Goal: Check status: Check status

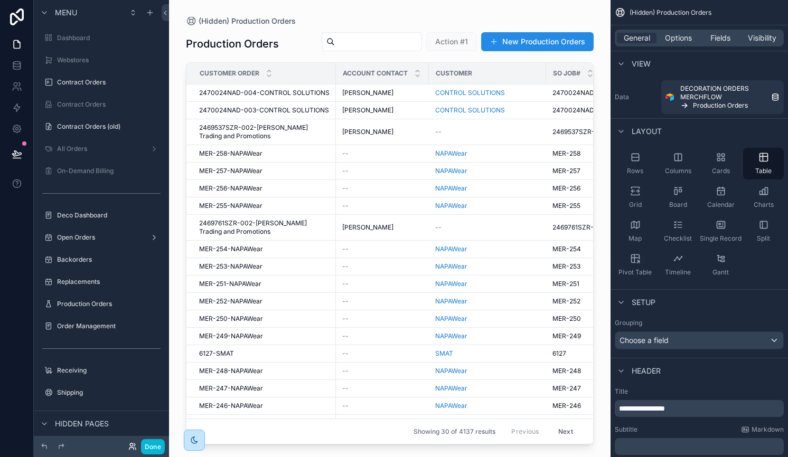
click at [130, 448] on icon at bounding box center [131, 449] width 4 height 2
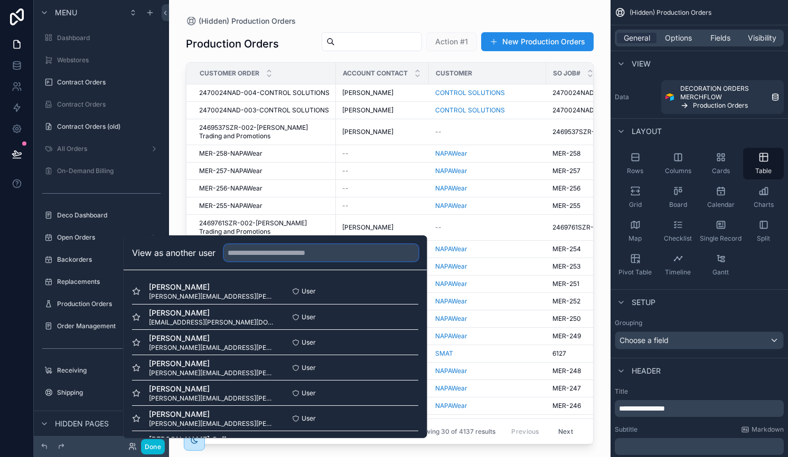
click at [267, 250] on input "text" at bounding box center [321, 253] width 194 height 17
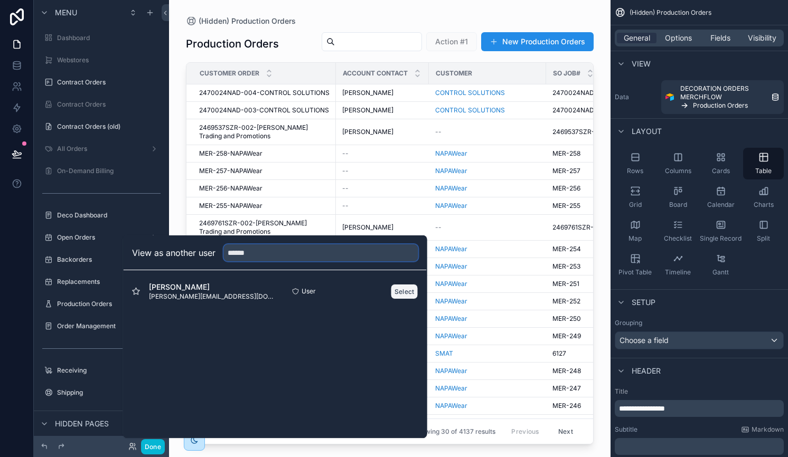
type input "******"
click at [403, 293] on button "Select" at bounding box center [404, 291] width 27 height 15
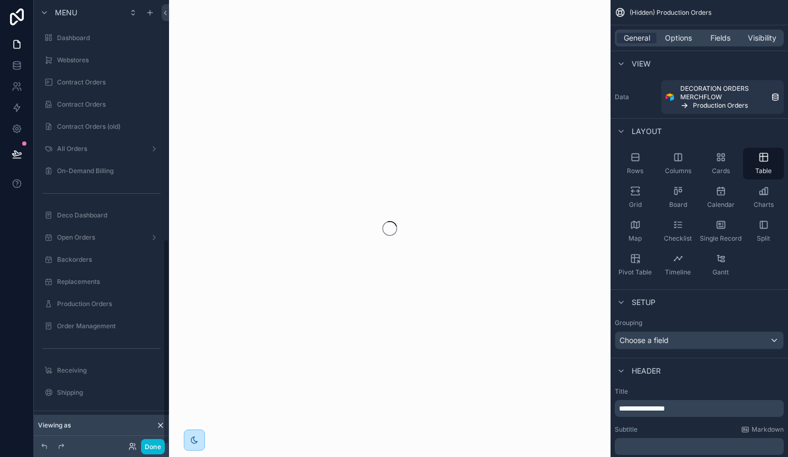
scroll to position [516, 0]
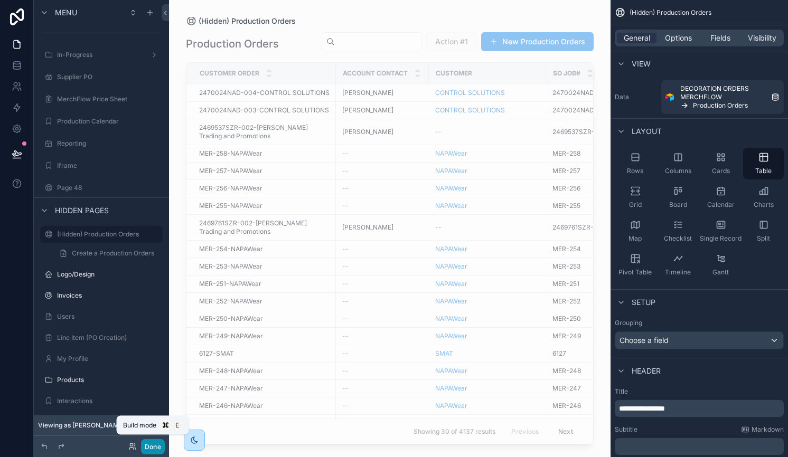
click at [151, 447] on button "Done" at bounding box center [153, 447] width 24 height 15
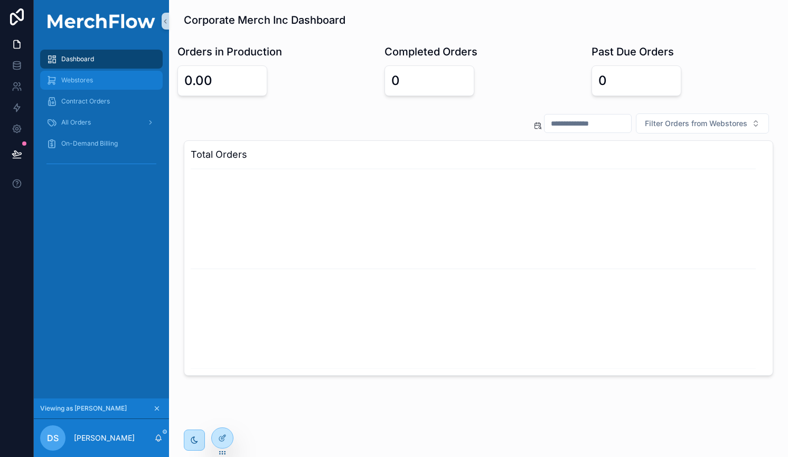
click at [81, 85] on div "Webstores" at bounding box center [101, 80] width 110 height 17
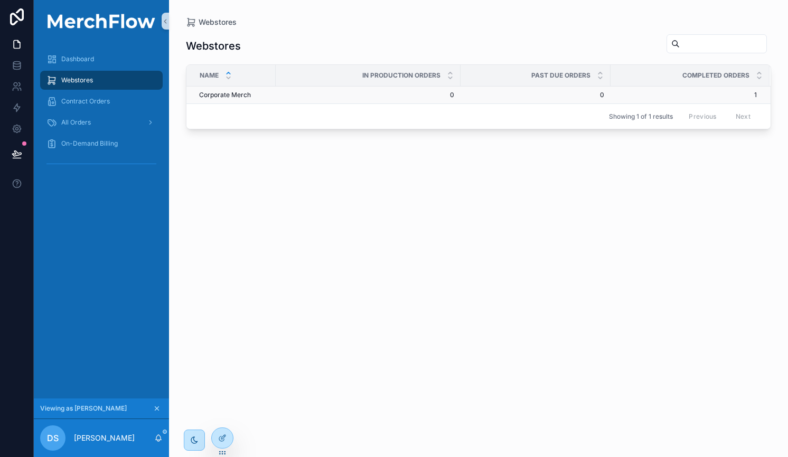
click at [243, 95] on span "Corporate Merch" at bounding box center [225, 95] width 52 height 8
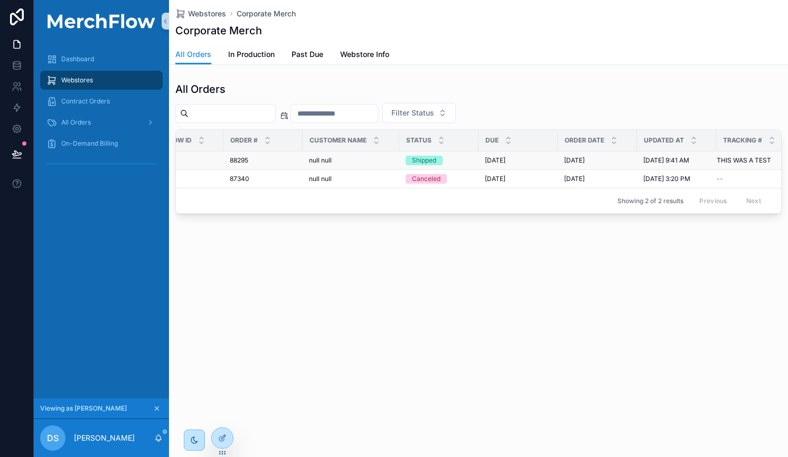
scroll to position [0, 70]
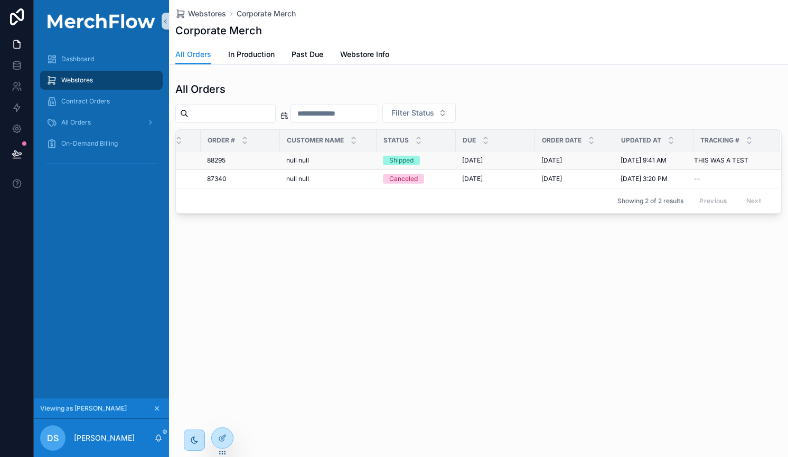
click at [512, 163] on div "9/7/2025 9/7/2025" at bounding box center [495, 160] width 67 height 8
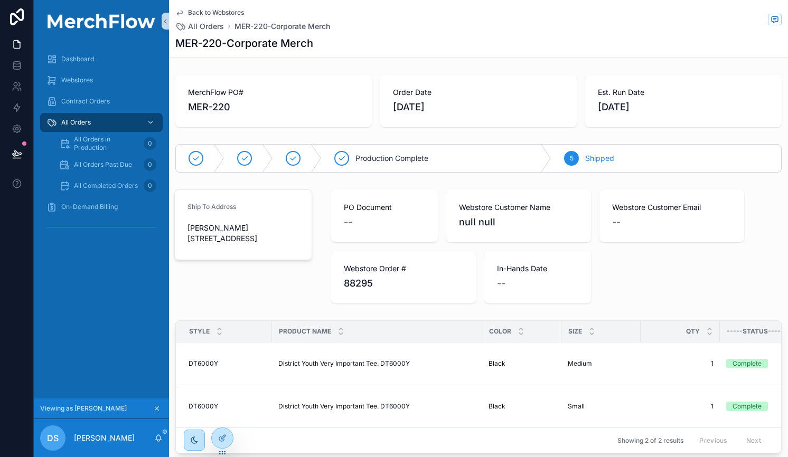
click at [188, 10] on link "Back to Webstores" at bounding box center [209, 12] width 69 height 8
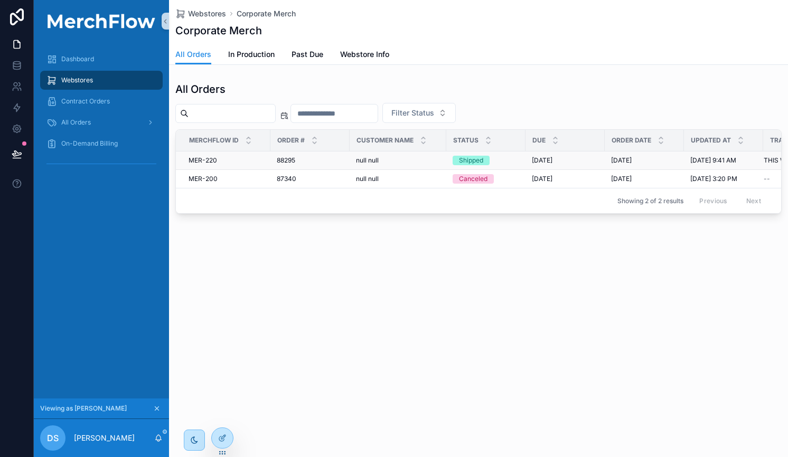
scroll to position [0, 70]
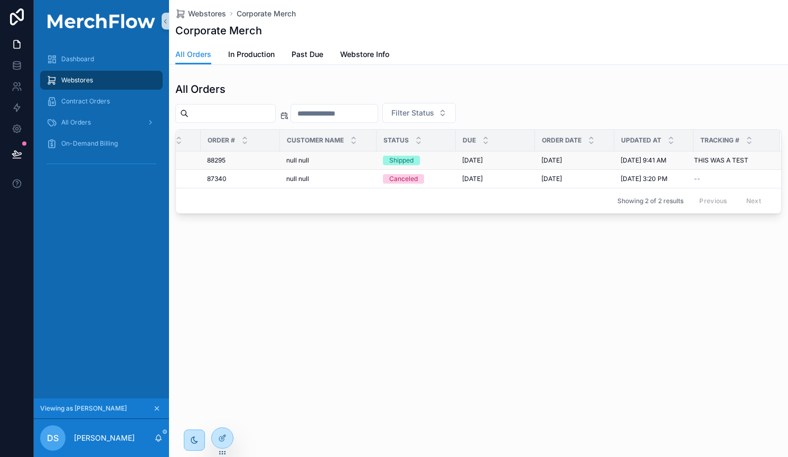
click at [507, 158] on div "9/7/2025 9/7/2025" at bounding box center [495, 160] width 67 height 8
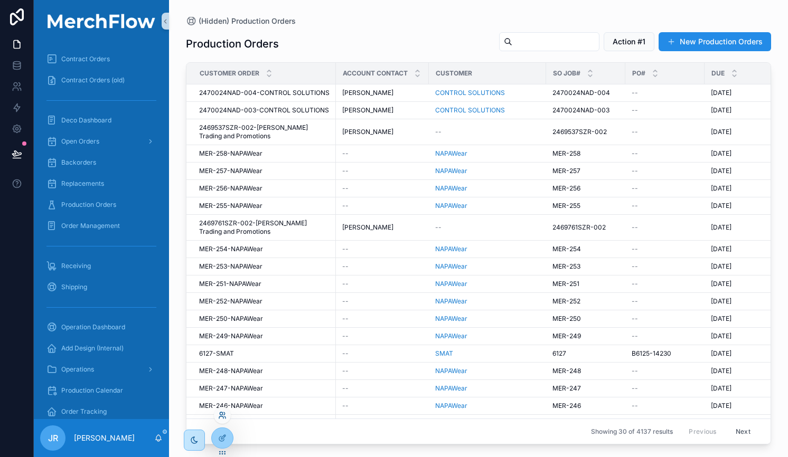
click at [222, 413] on icon at bounding box center [221, 414] width 3 height 3
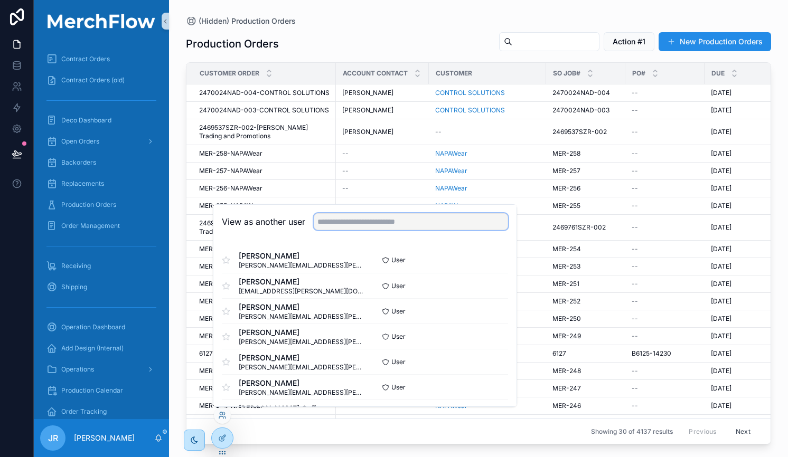
click at [349, 221] on input "text" at bounding box center [411, 221] width 194 height 17
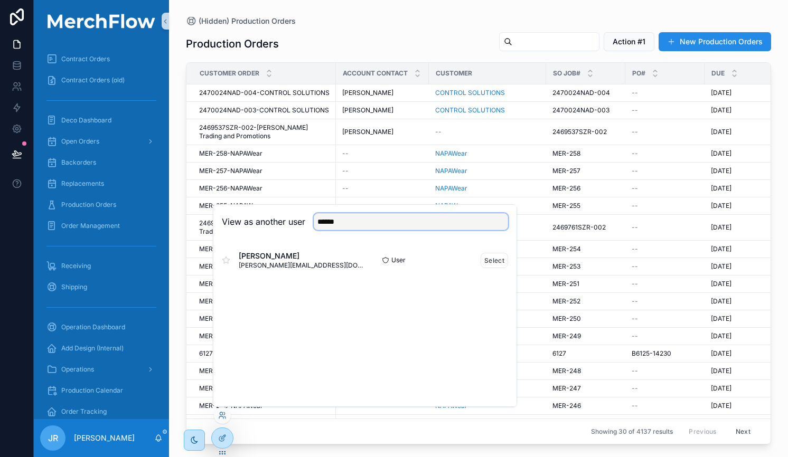
type input "******"
click at [285, 258] on span "[PERSON_NAME]" at bounding box center [302, 256] width 126 height 11
click at [493, 260] on button "Select" at bounding box center [494, 260] width 27 height 15
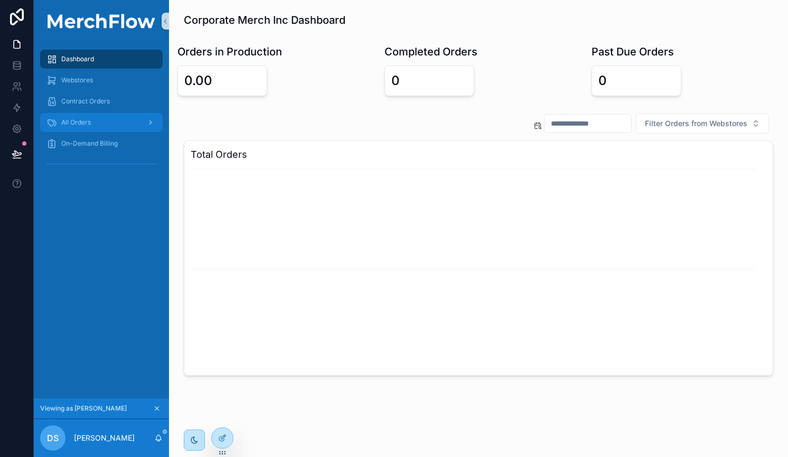
click at [76, 120] on span "All Orders" at bounding box center [76, 122] width 30 height 8
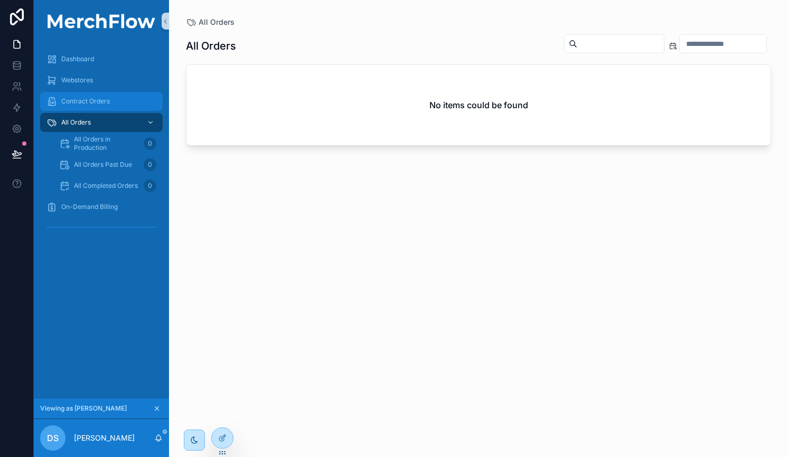
click at [82, 103] on span "Contract Orders" at bounding box center [85, 101] width 49 height 8
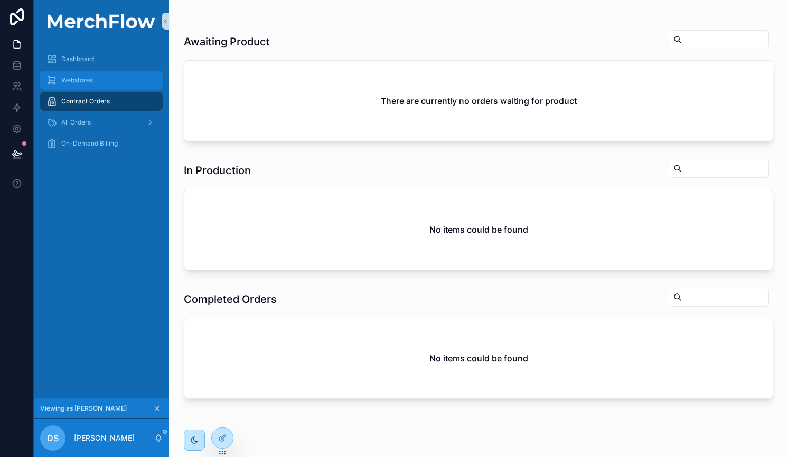
click at [80, 80] on span "Webstores" at bounding box center [77, 80] width 32 height 8
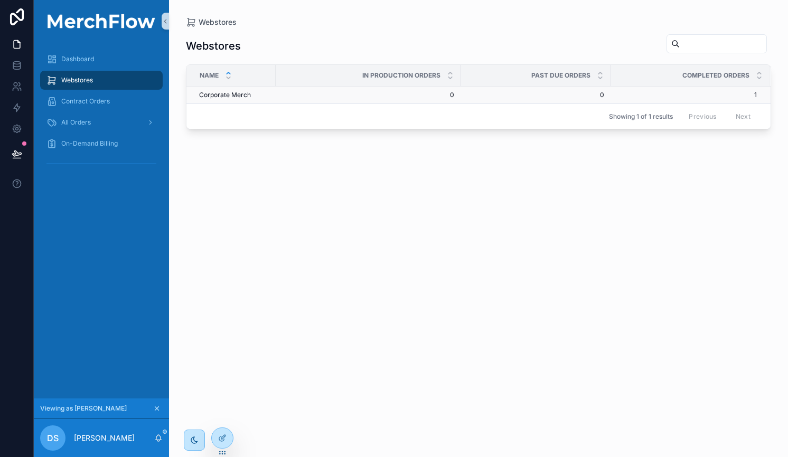
click at [244, 95] on span "Corporate Merch" at bounding box center [225, 95] width 52 height 8
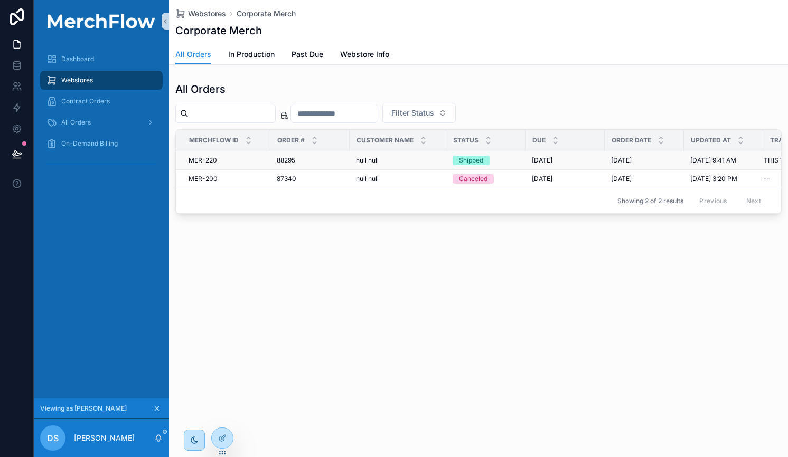
scroll to position [0, 70]
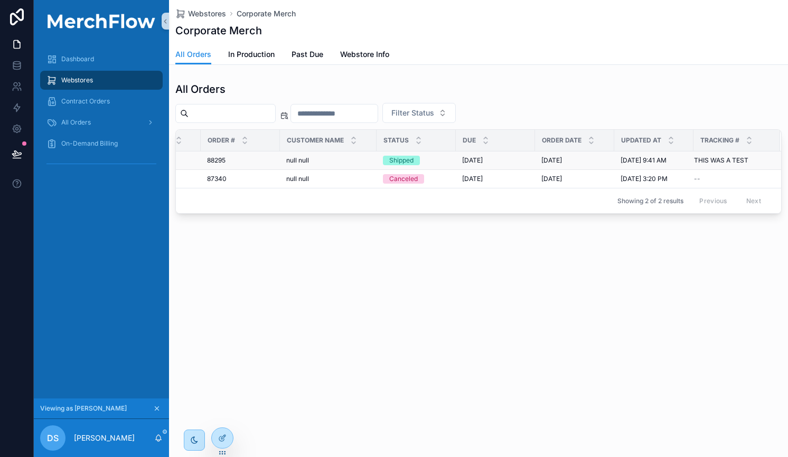
click at [700, 161] on span "THIS WAS A TEST" at bounding box center [721, 160] width 54 height 8
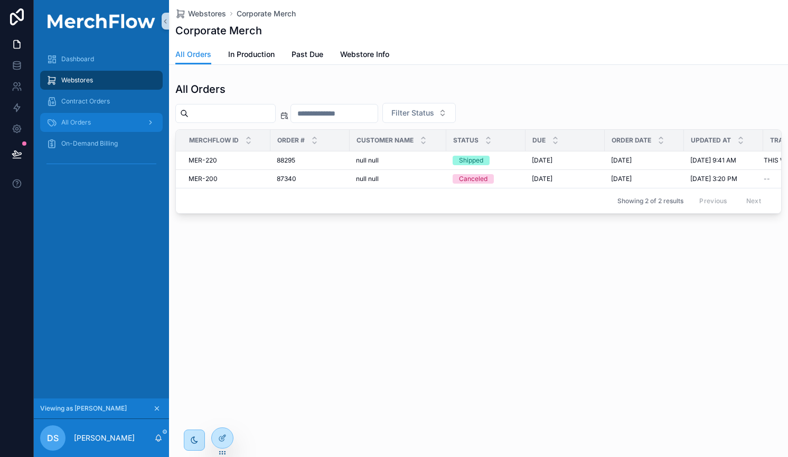
click at [61, 120] on span "All Orders" at bounding box center [76, 122] width 30 height 8
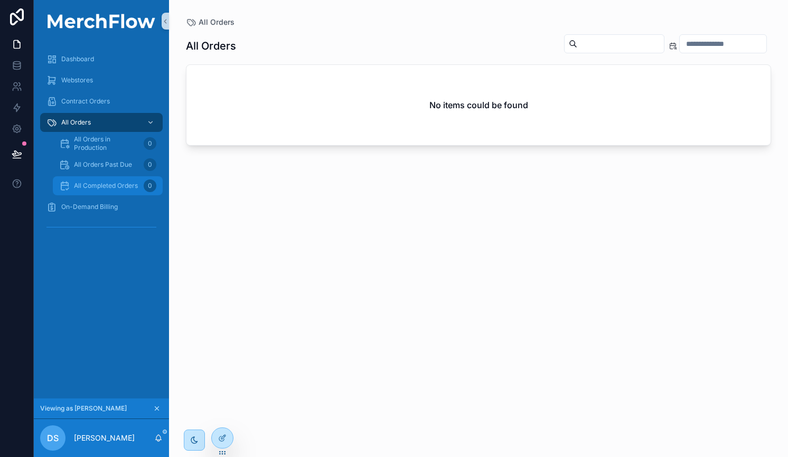
click at [93, 183] on span "All Completed Orders" at bounding box center [106, 186] width 64 height 8
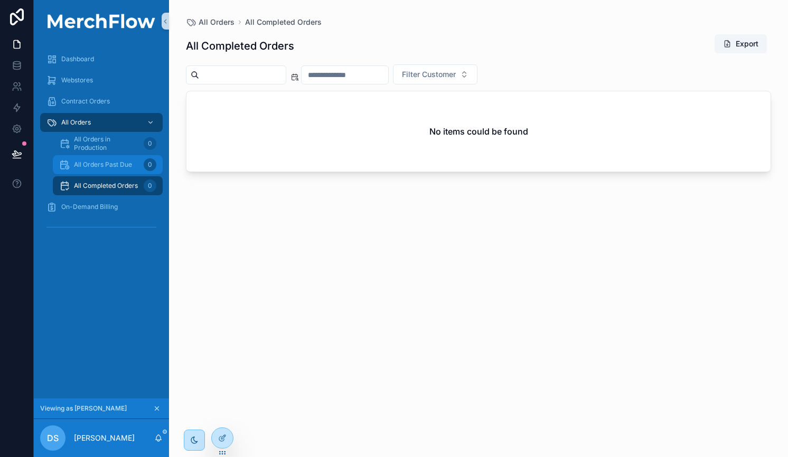
click at [92, 165] on span "All Orders Past Due" at bounding box center [103, 165] width 58 height 8
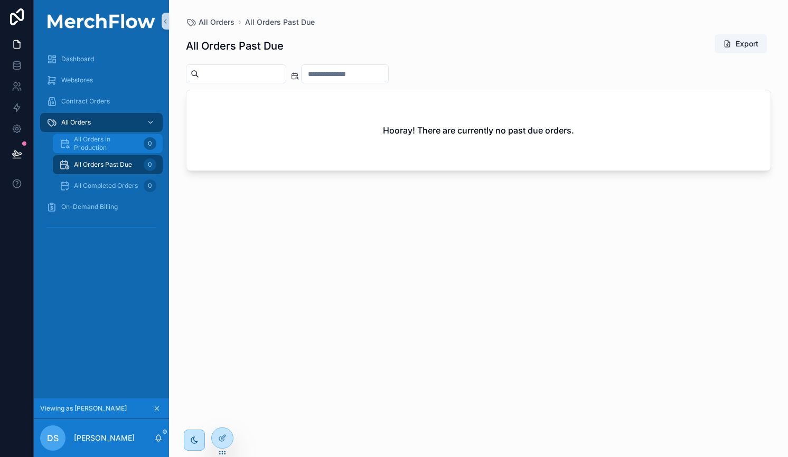
click at [98, 144] on span "All Orders in Production" at bounding box center [107, 143] width 66 height 17
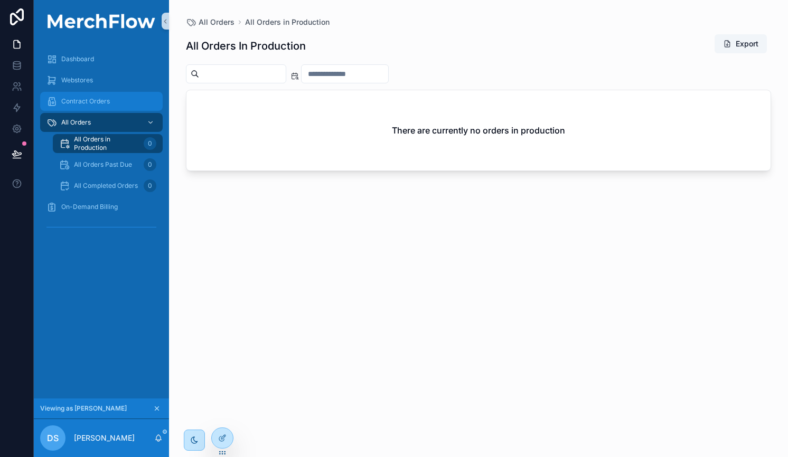
click at [88, 107] on div "Contract Orders" at bounding box center [101, 101] width 110 height 17
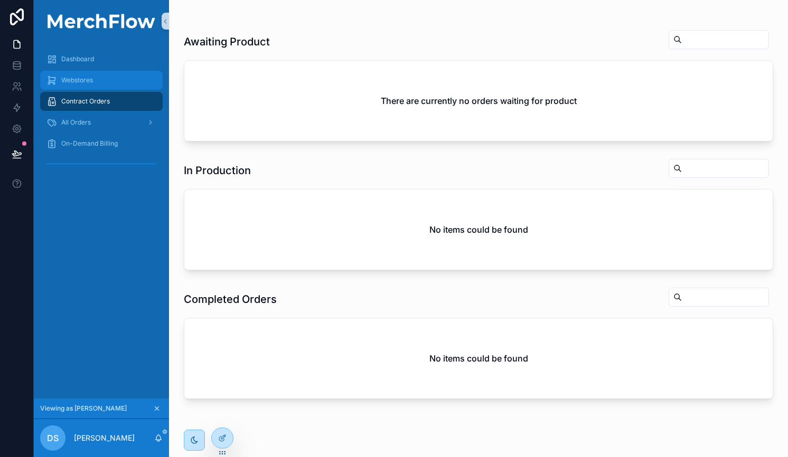
click at [87, 79] on span "Webstores" at bounding box center [77, 80] width 32 height 8
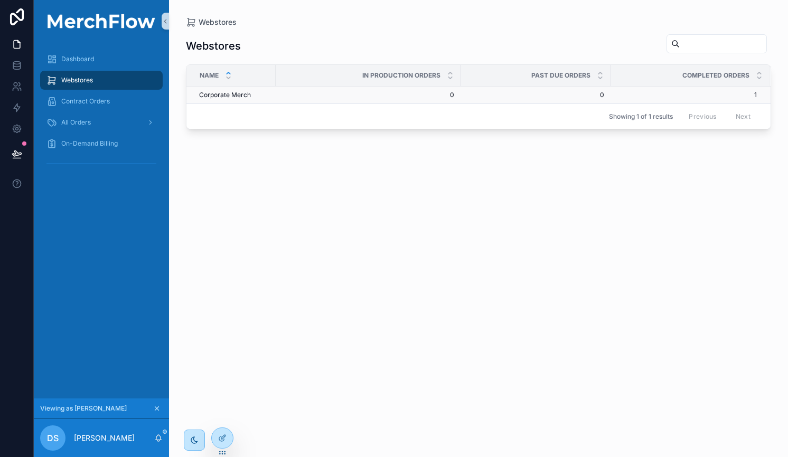
click at [222, 95] on span "Corporate Merch" at bounding box center [225, 95] width 52 height 8
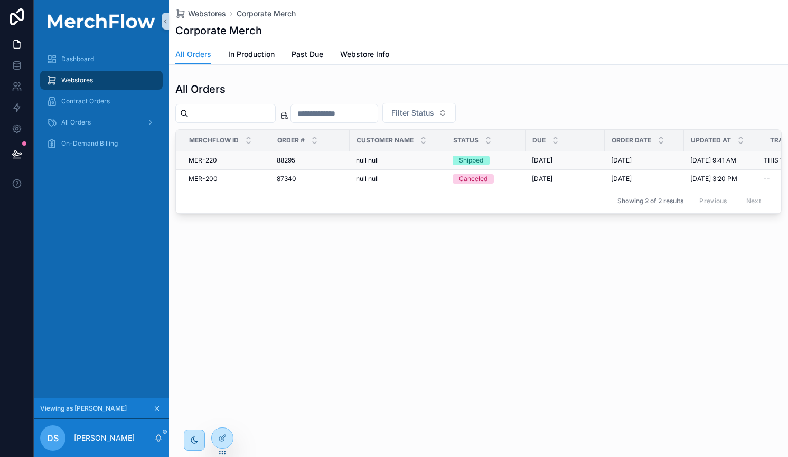
scroll to position [0, 70]
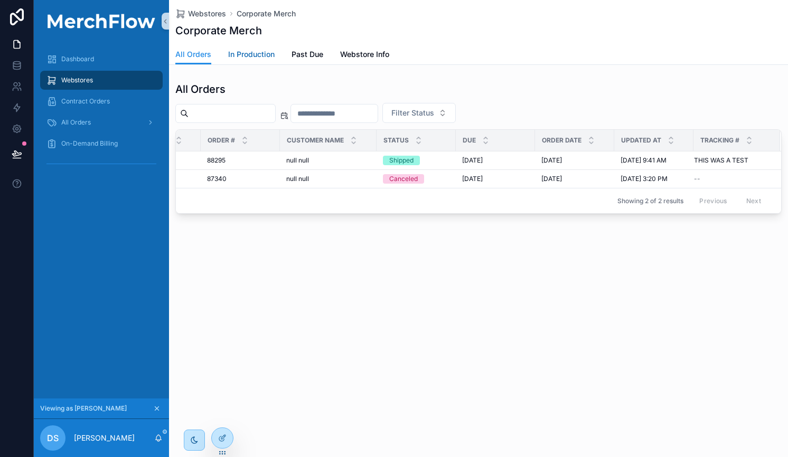
click at [259, 56] on span "In Production" at bounding box center [251, 54] width 46 height 11
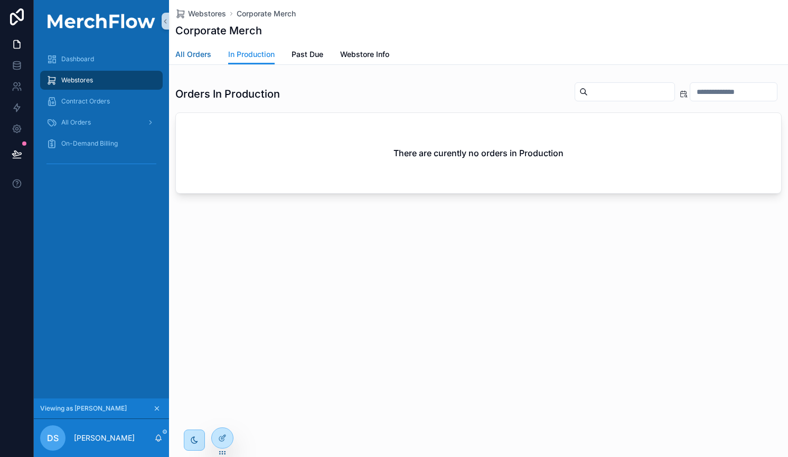
click at [191, 52] on span "All Orders" at bounding box center [193, 54] width 36 height 11
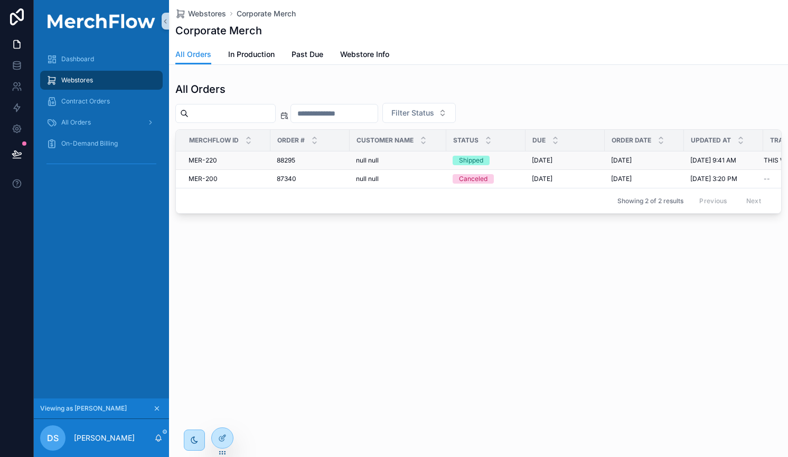
click at [307, 158] on div "88295 88295" at bounding box center [310, 160] width 67 height 8
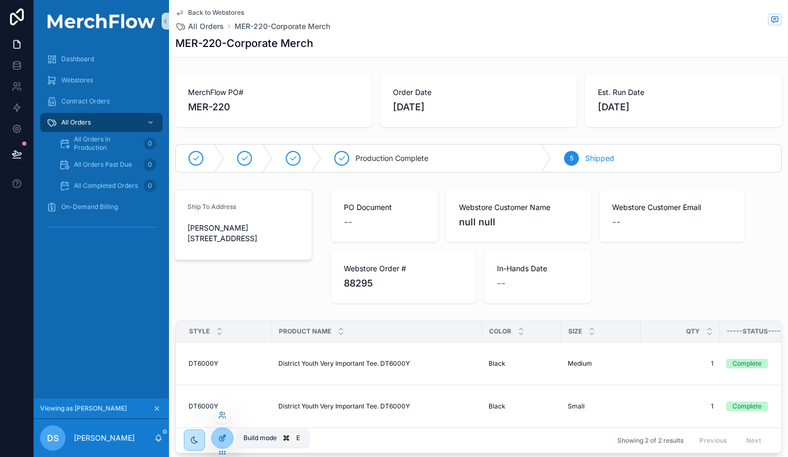
click at [223, 438] on icon at bounding box center [222, 438] width 8 height 8
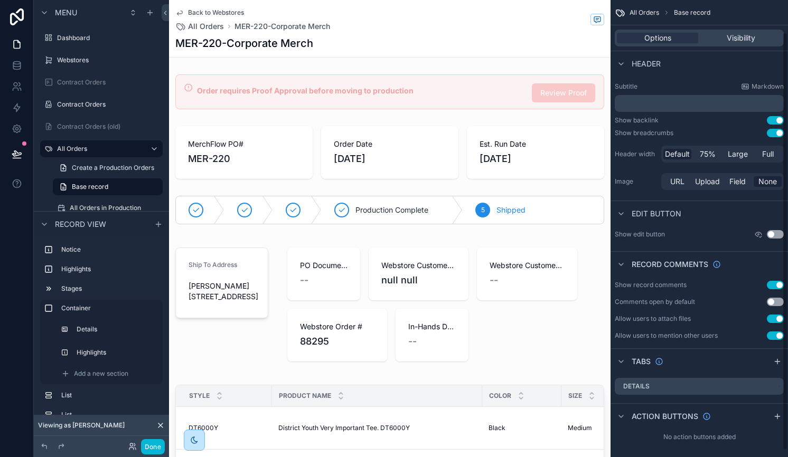
scroll to position [42, 0]
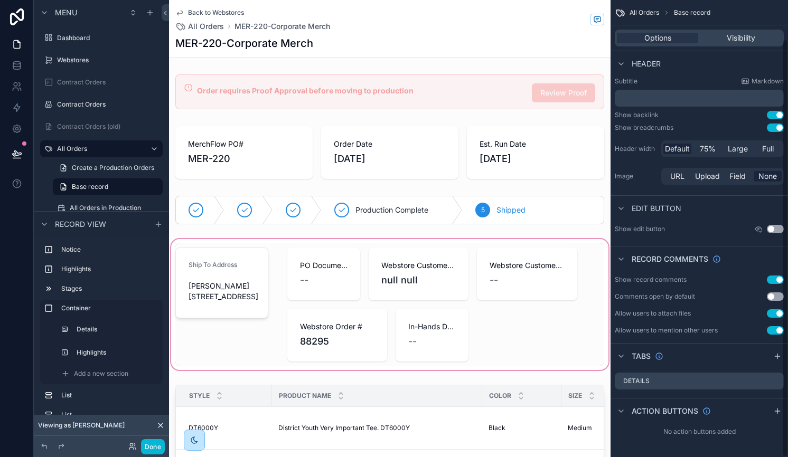
click at [509, 329] on div "scrollable content" at bounding box center [390, 304] width 442 height 135
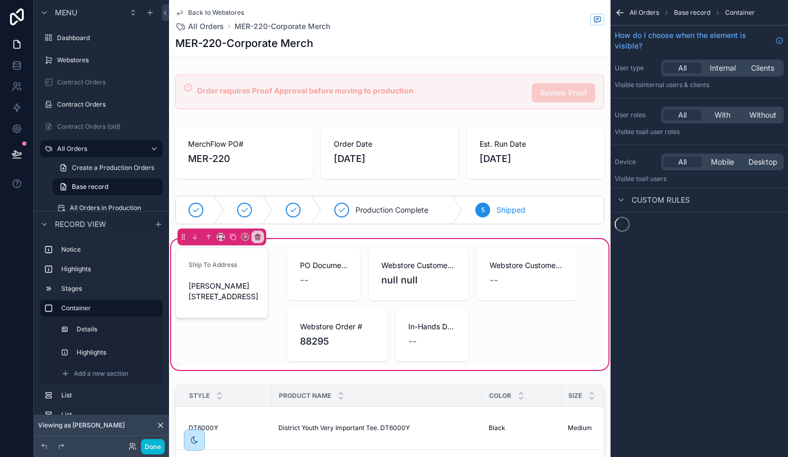
scroll to position [0, 0]
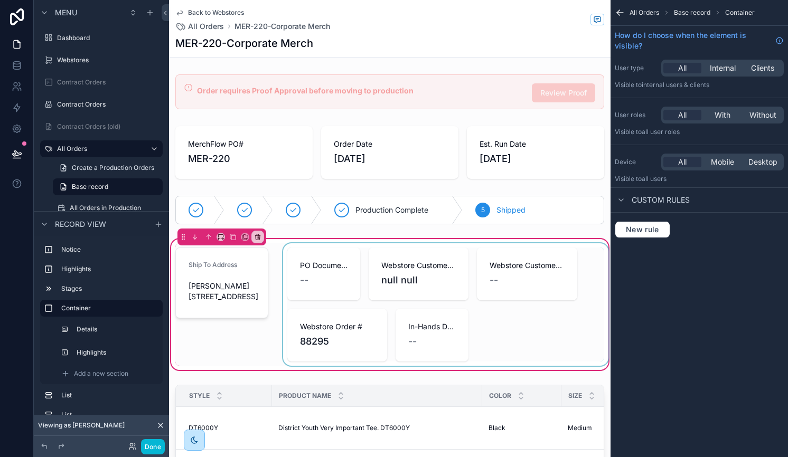
click at [523, 313] on div "scrollable content" at bounding box center [446, 305] width 330 height 123
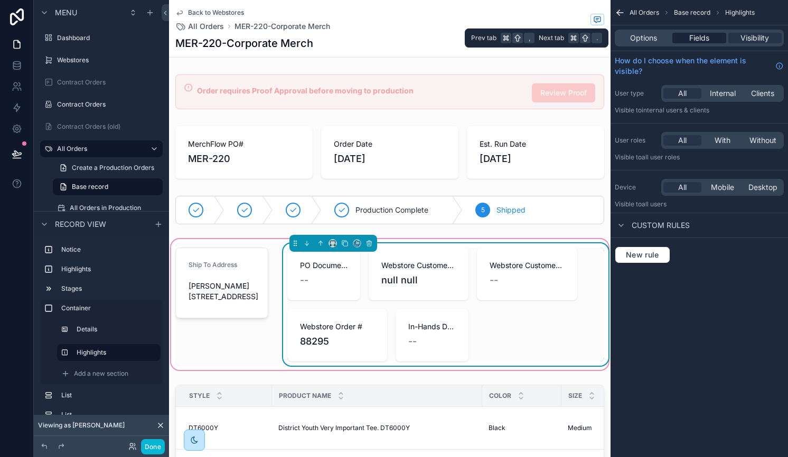
click at [695, 38] on span "Fields" at bounding box center [699, 38] width 20 height 11
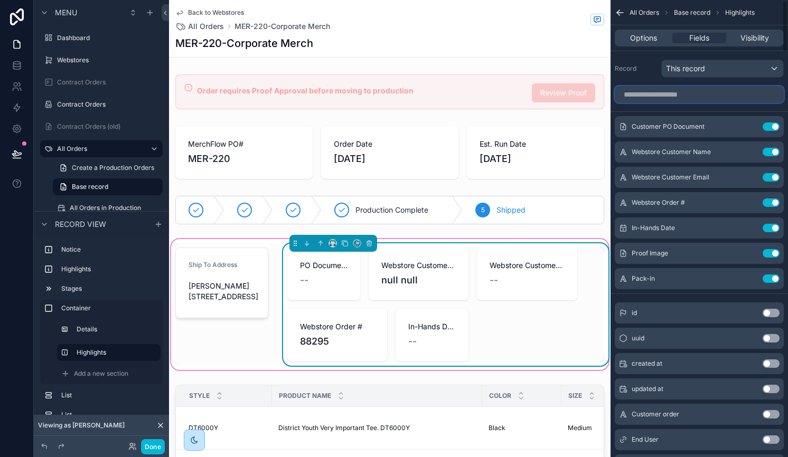
click at [675, 97] on input "scrollable content" at bounding box center [699, 94] width 169 height 17
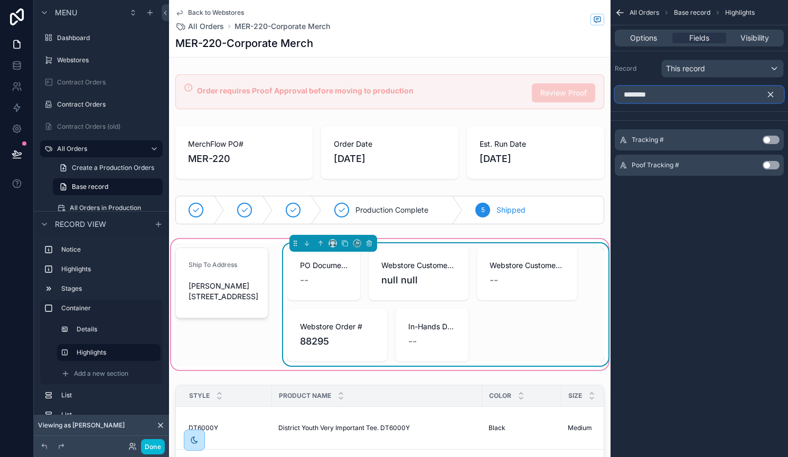
type input "********"
click at [770, 140] on button "Use setting" at bounding box center [771, 140] width 17 height 8
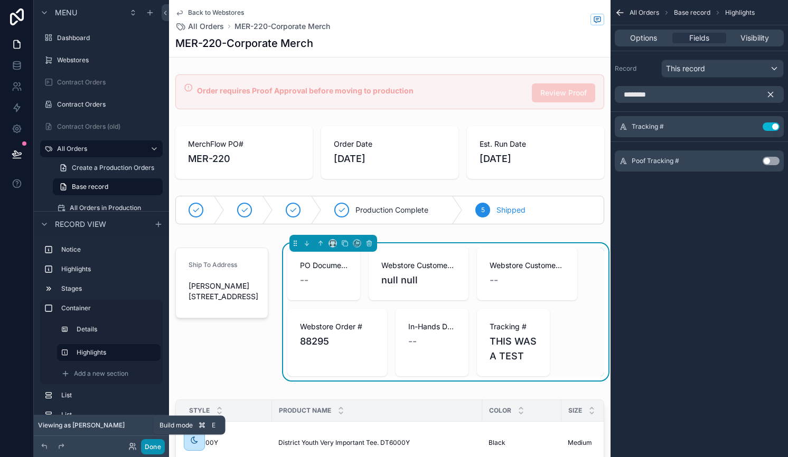
click at [155, 449] on button "Done" at bounding box center [153, 447] width 24 height 15
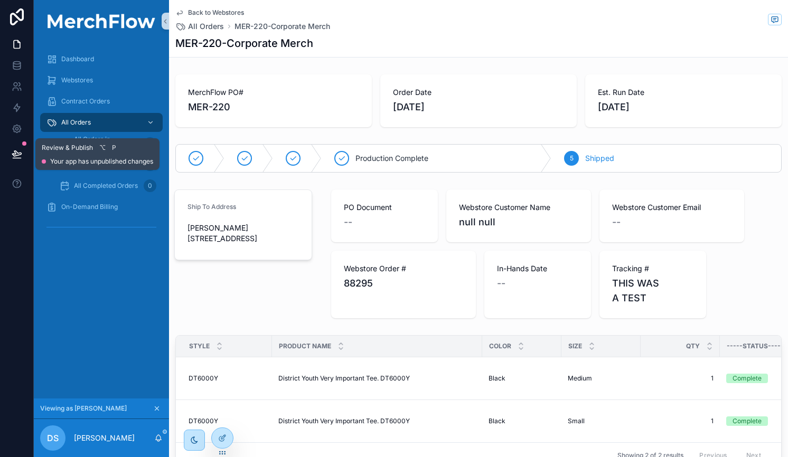
click at [16, 153] on icon at bounding box center [17, 154] width 11 height 11
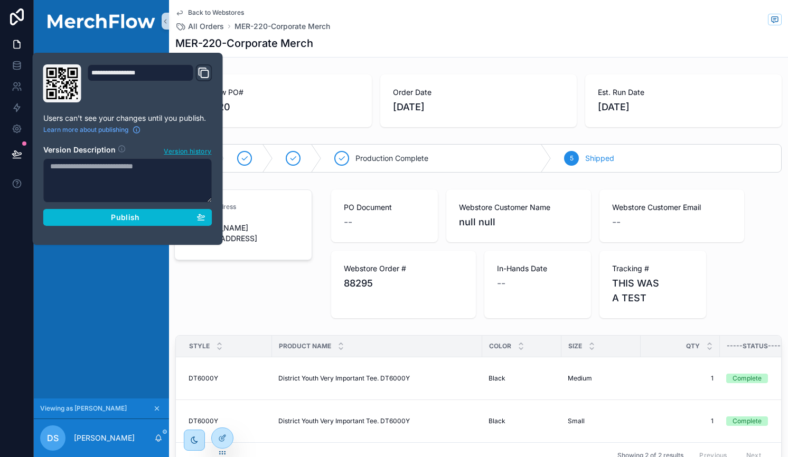
click at [92, 282] on div "Dashboard Webstores Contract Orders All Orders All Orders in Production 0 All O…" at bounding box center [101, 220] width 135 height 357
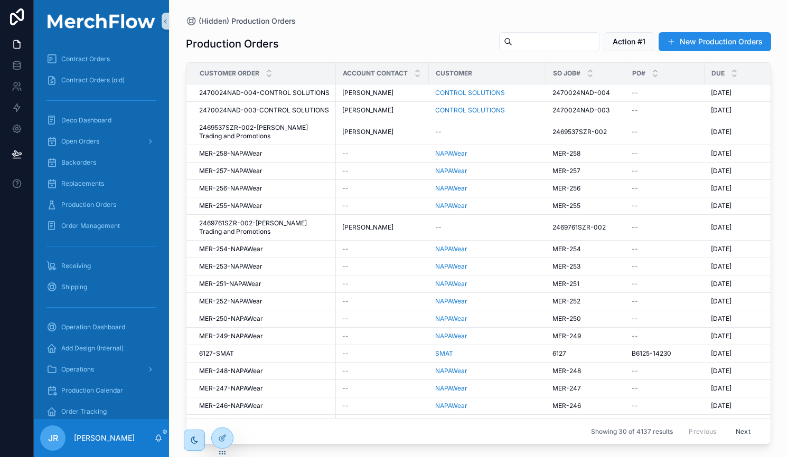
click at [298, 39] on div "Production Orders Action #1 New Production Orders" at bounding box center [478, 44] width 585 height 24
click at [347, 49] on div "Production Orders Action #1 New Production Orders" at bounding box center [478, 44] width 585 height 24
